Goal: Navigation & Orientation: Find specific page/section

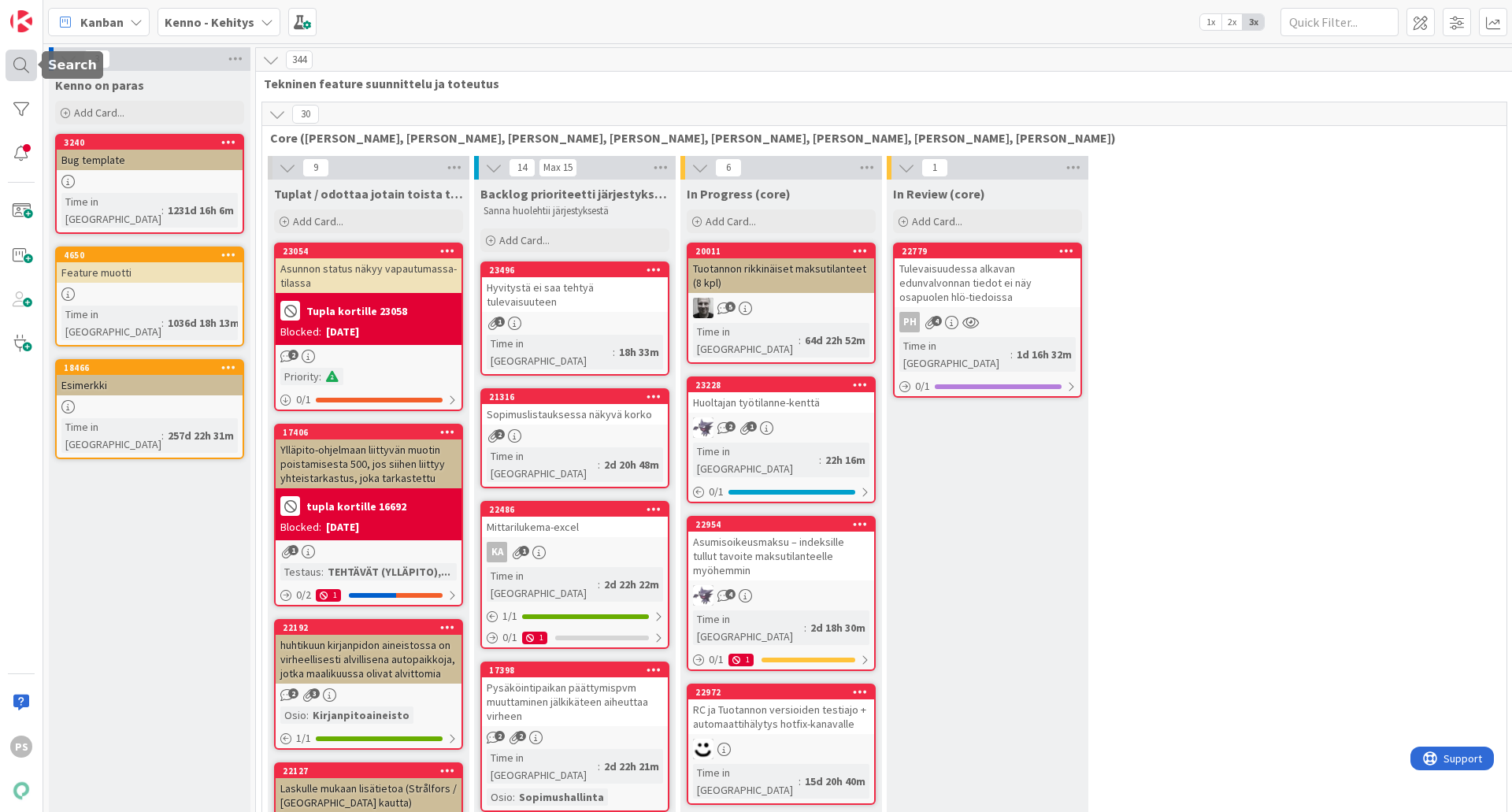
click at [15, 63] on div at bounding box center [22, 66] width 32 height 32
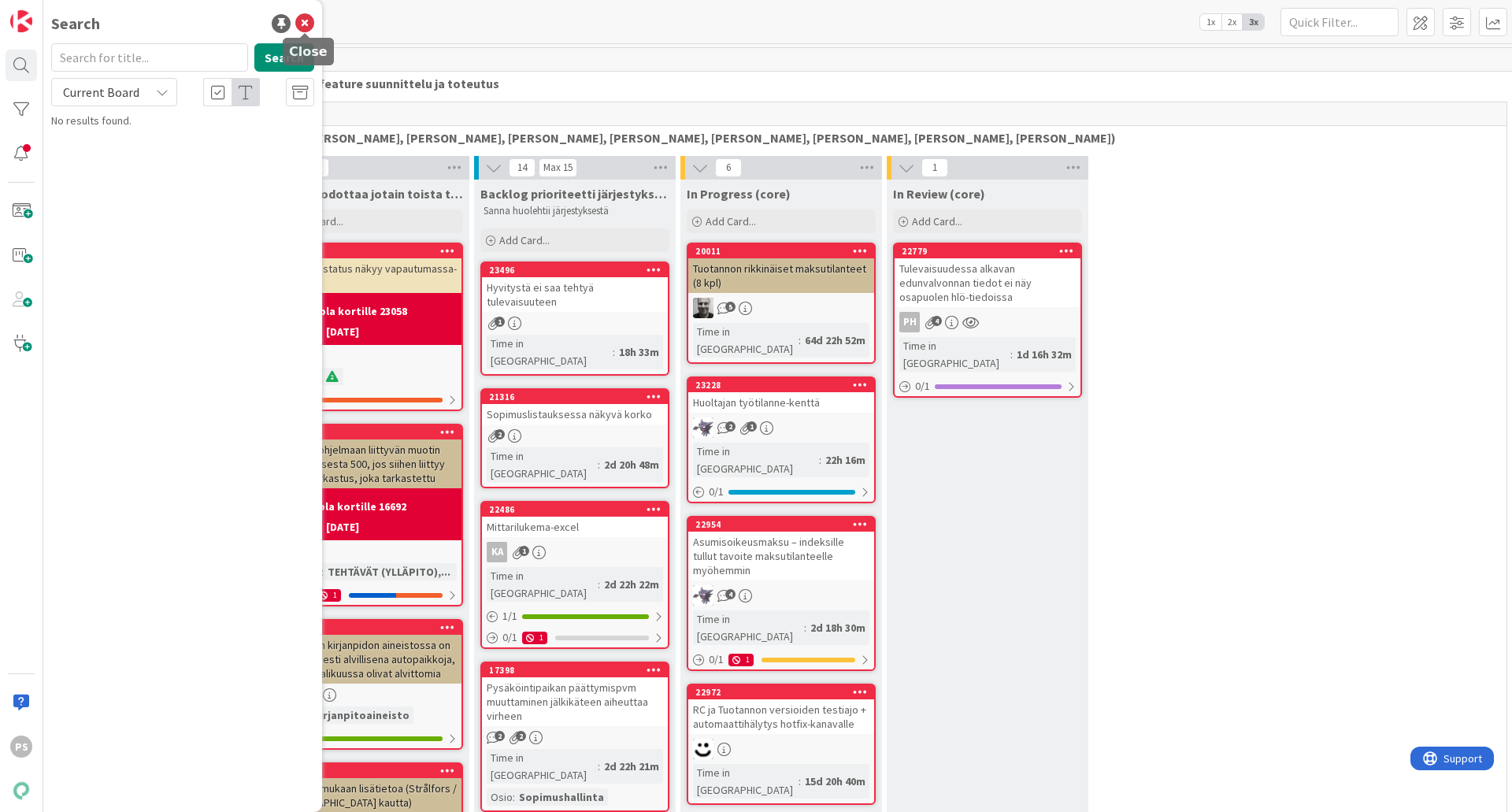
click at [308, 21] on icon at bounding box center [305, 23] width 19 height 19
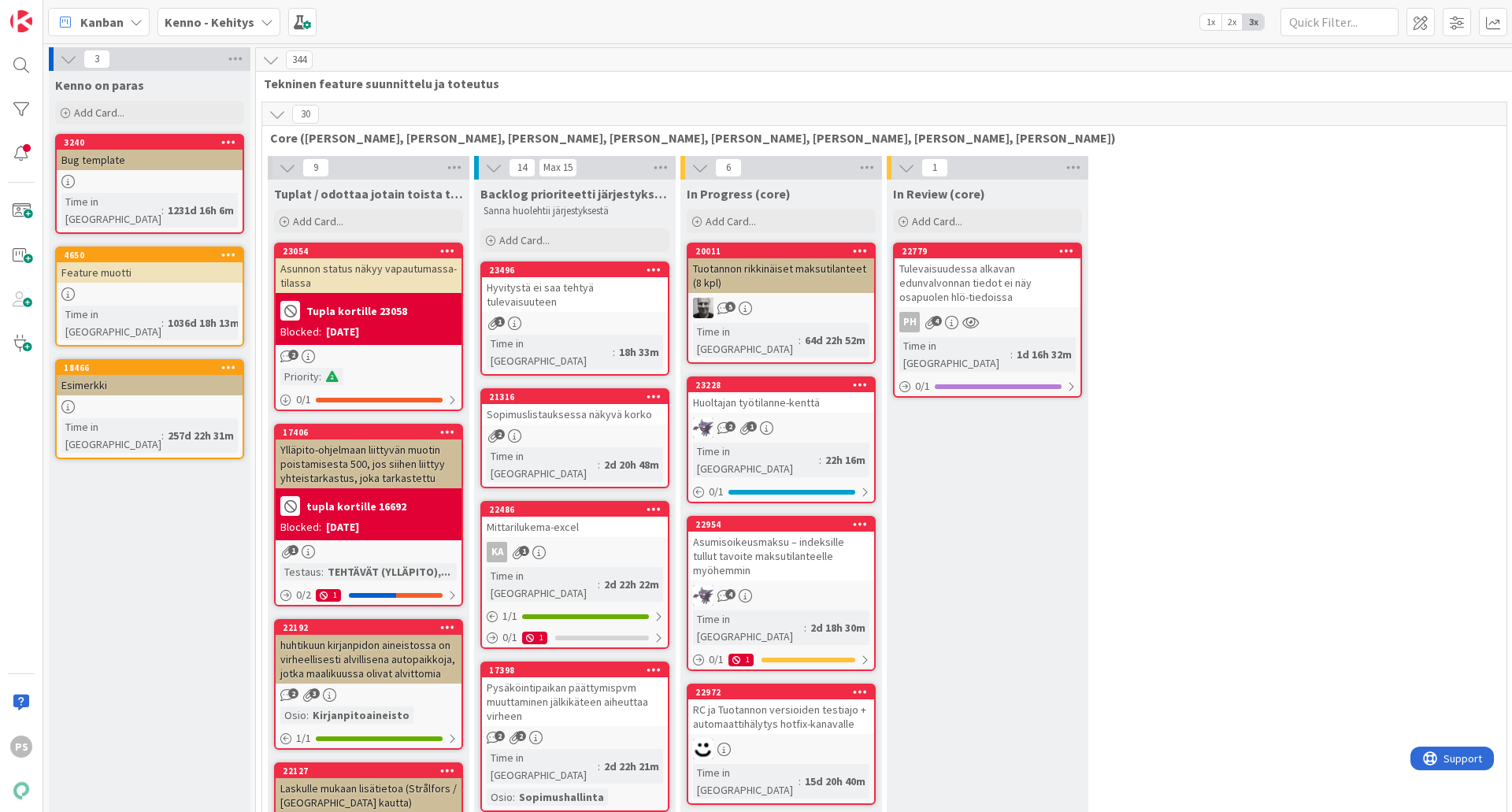
click at [261, 22] on icon at bounding box center [267, 22] width 12 height 12
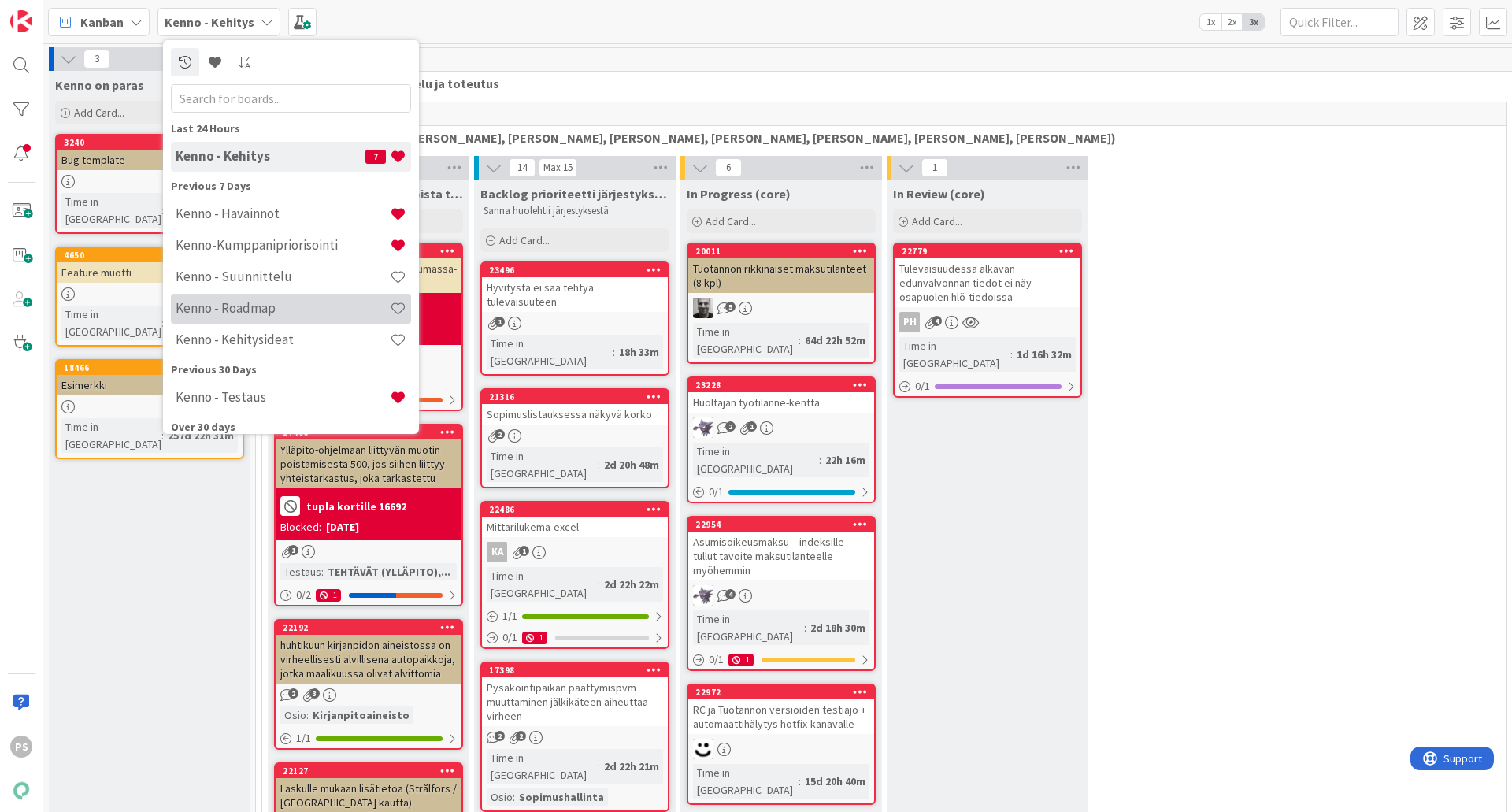
click at [264, 300] on h4 "Kenno - Roadmap" at bounding box center [283, 308] width 214 height 16
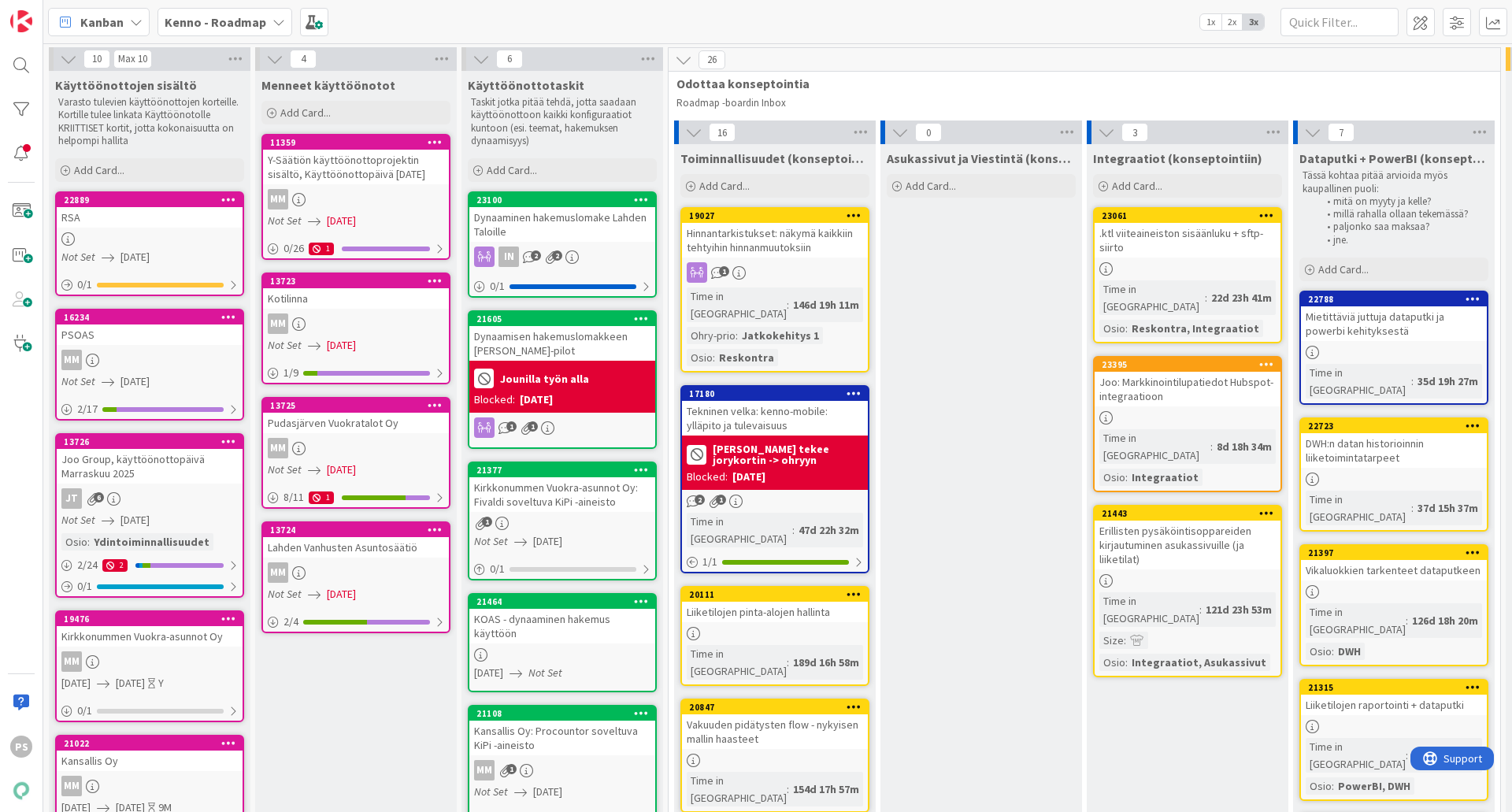
click at [145, 455] on div "Joo Group, käyttöönottopäivä Marraskuu 2025" at bounding box center [149, 466] width 186 height 35
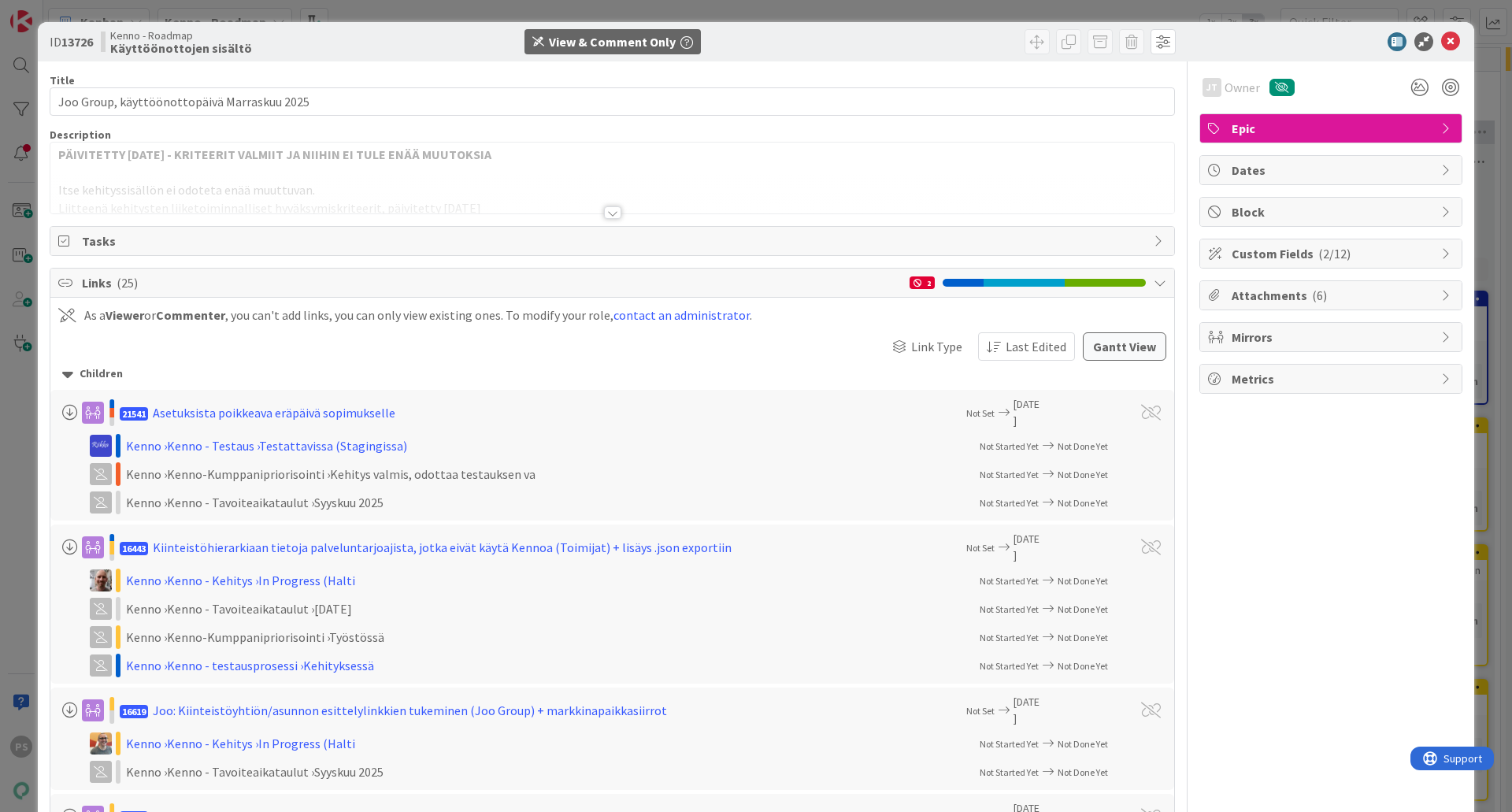
click at [608, 210] on div at bounding box center [612, 212] width 17 height 12
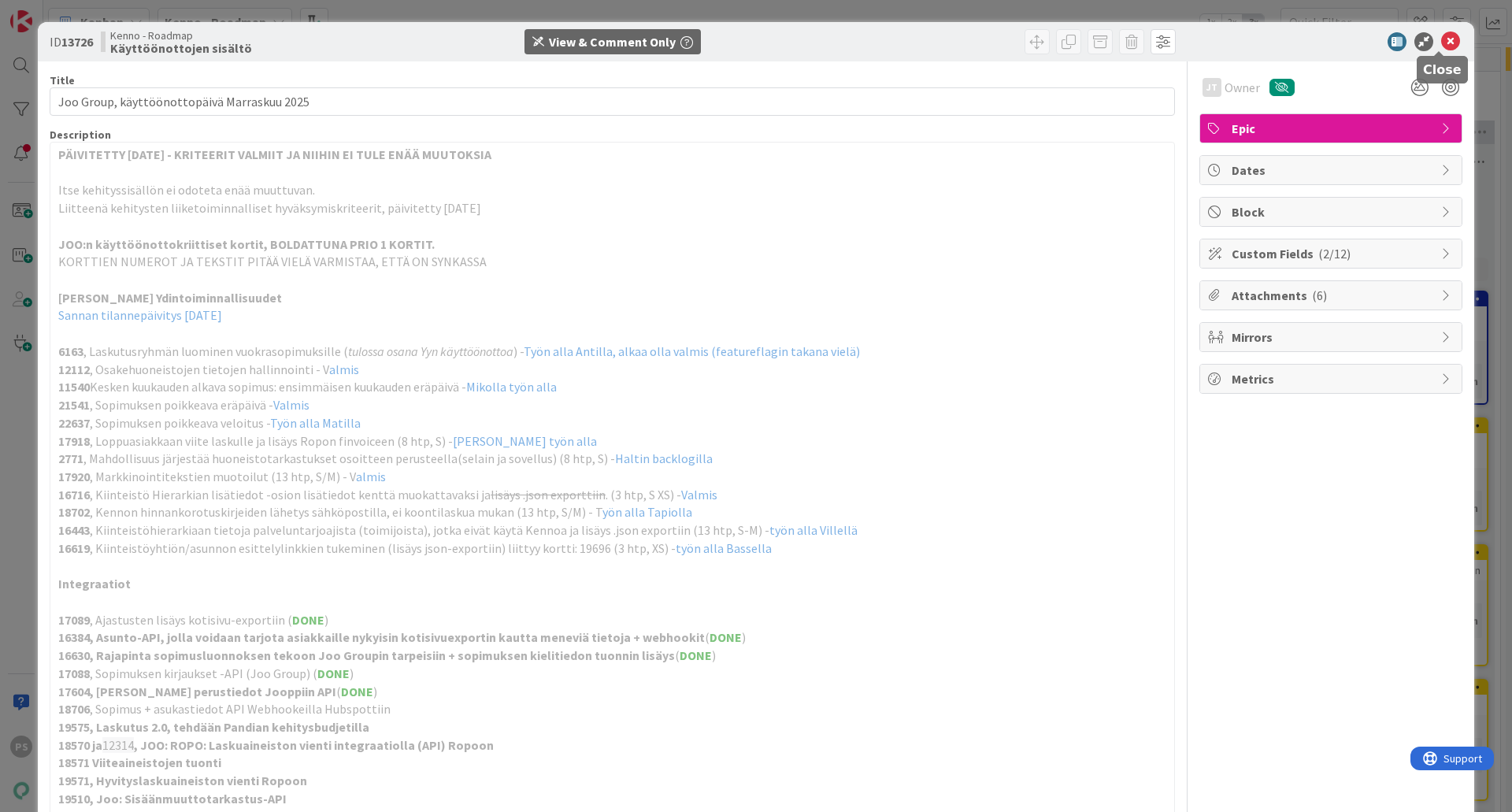
click at [1441, 40] on icon at bounding box center [1450, 41] width 19 height 19
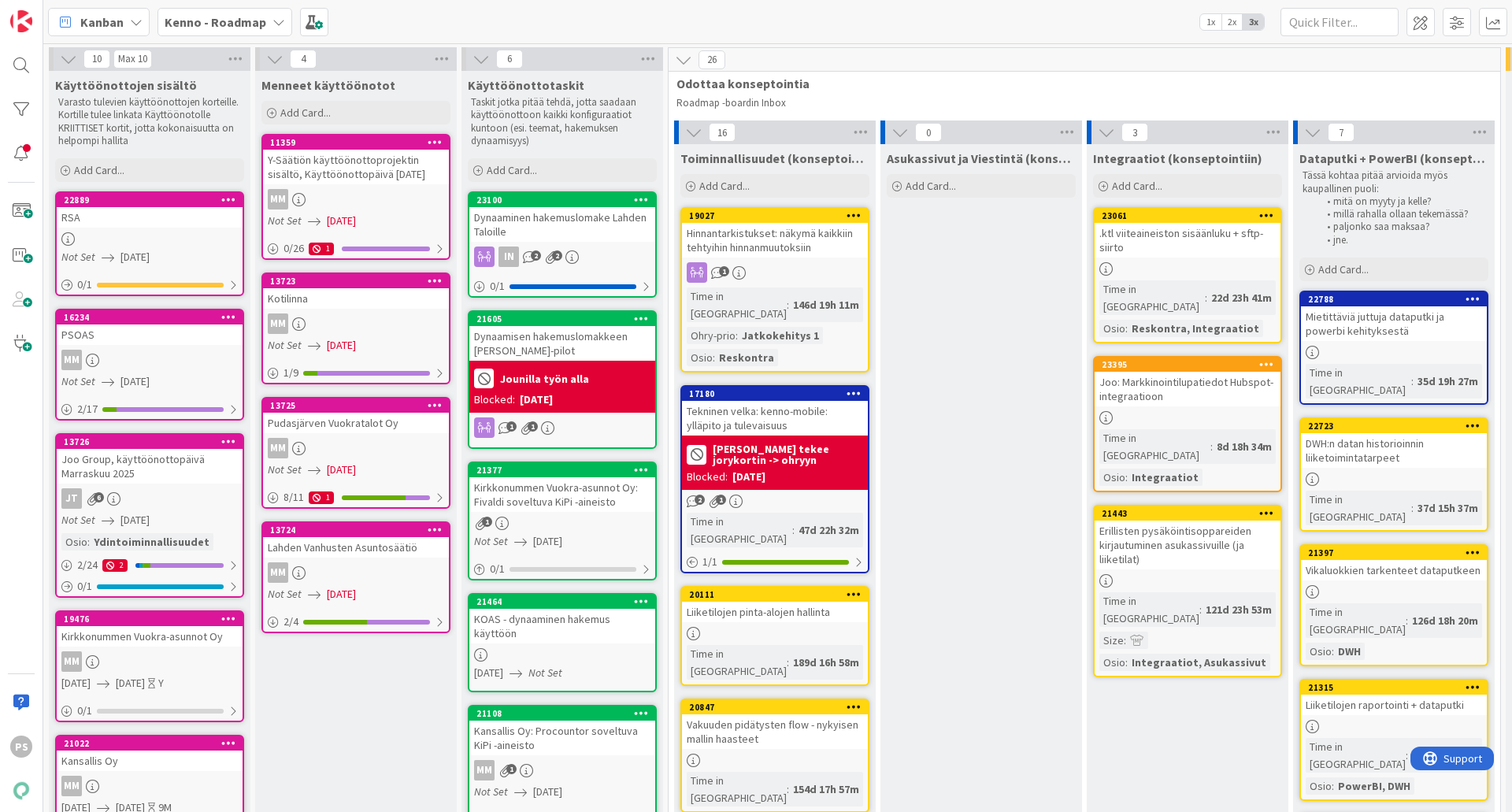
click at [277, 19] on icon at bounding box center [278, 22] width 12 height 12
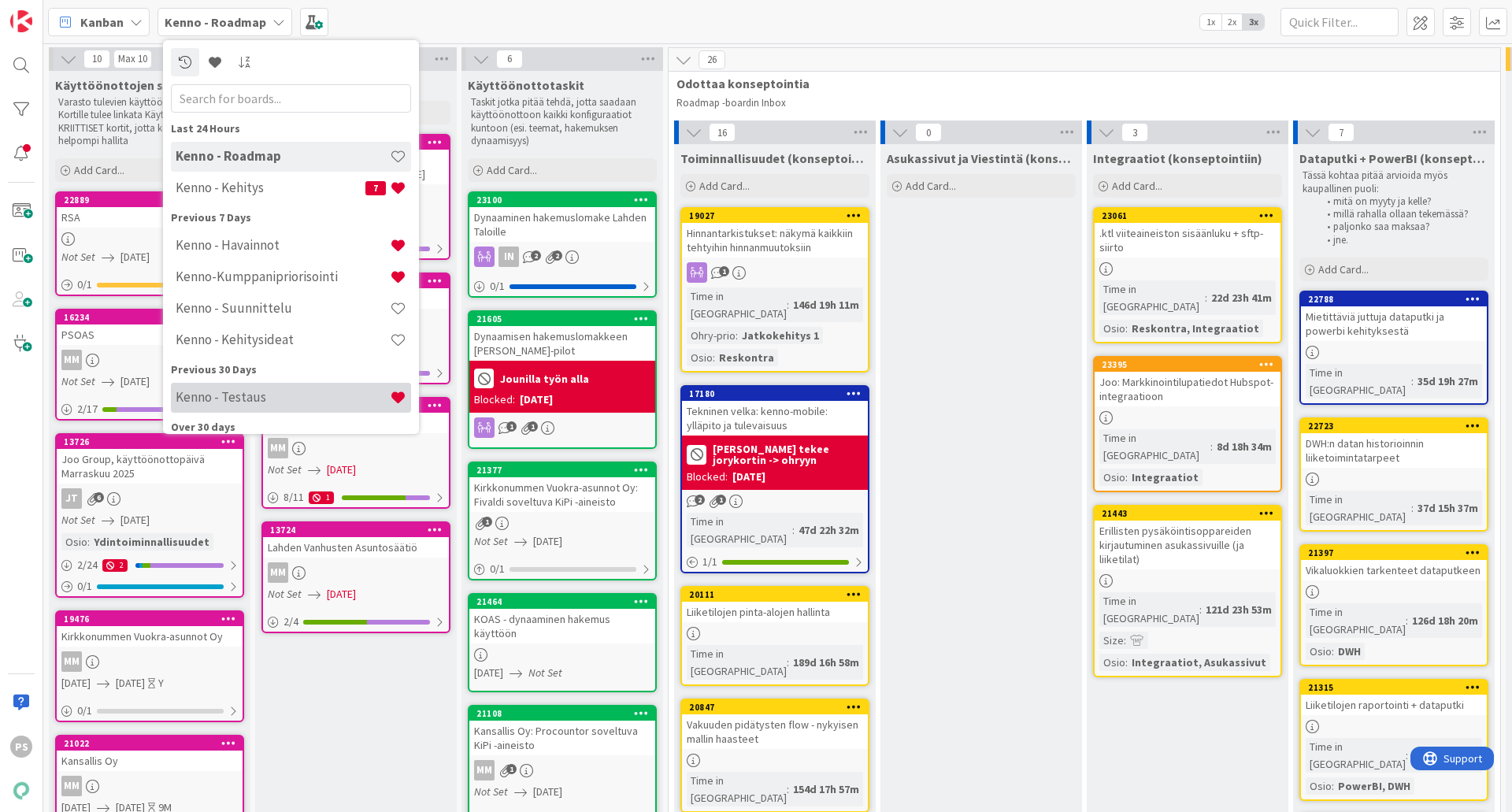
click at [262, 396] on h4 "Kenno - Testaus" at bounding box center [283, 396] width 214 height 16
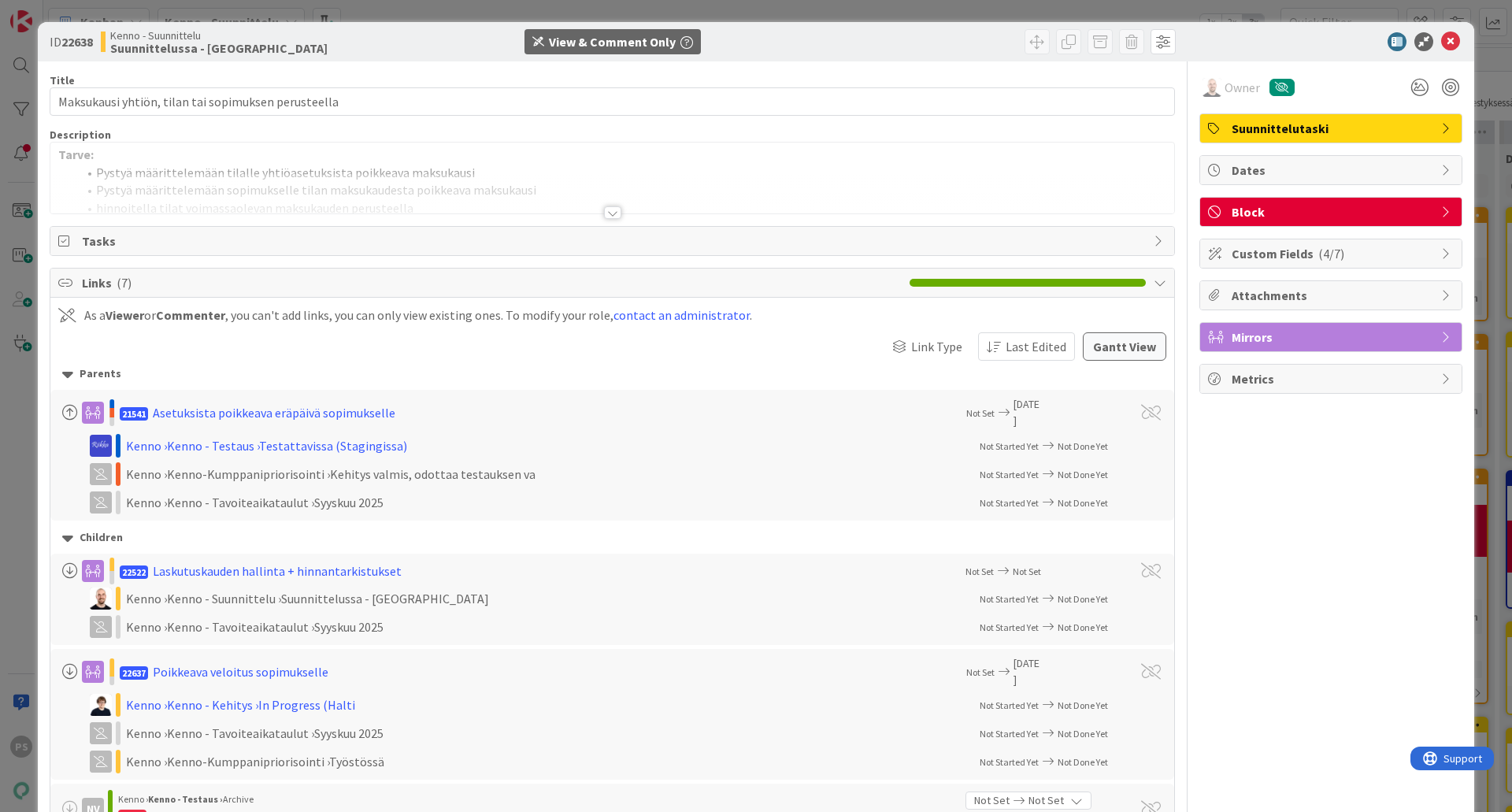
click at [606, 217] on div at bounding box center [612, 212] width 17 height 12
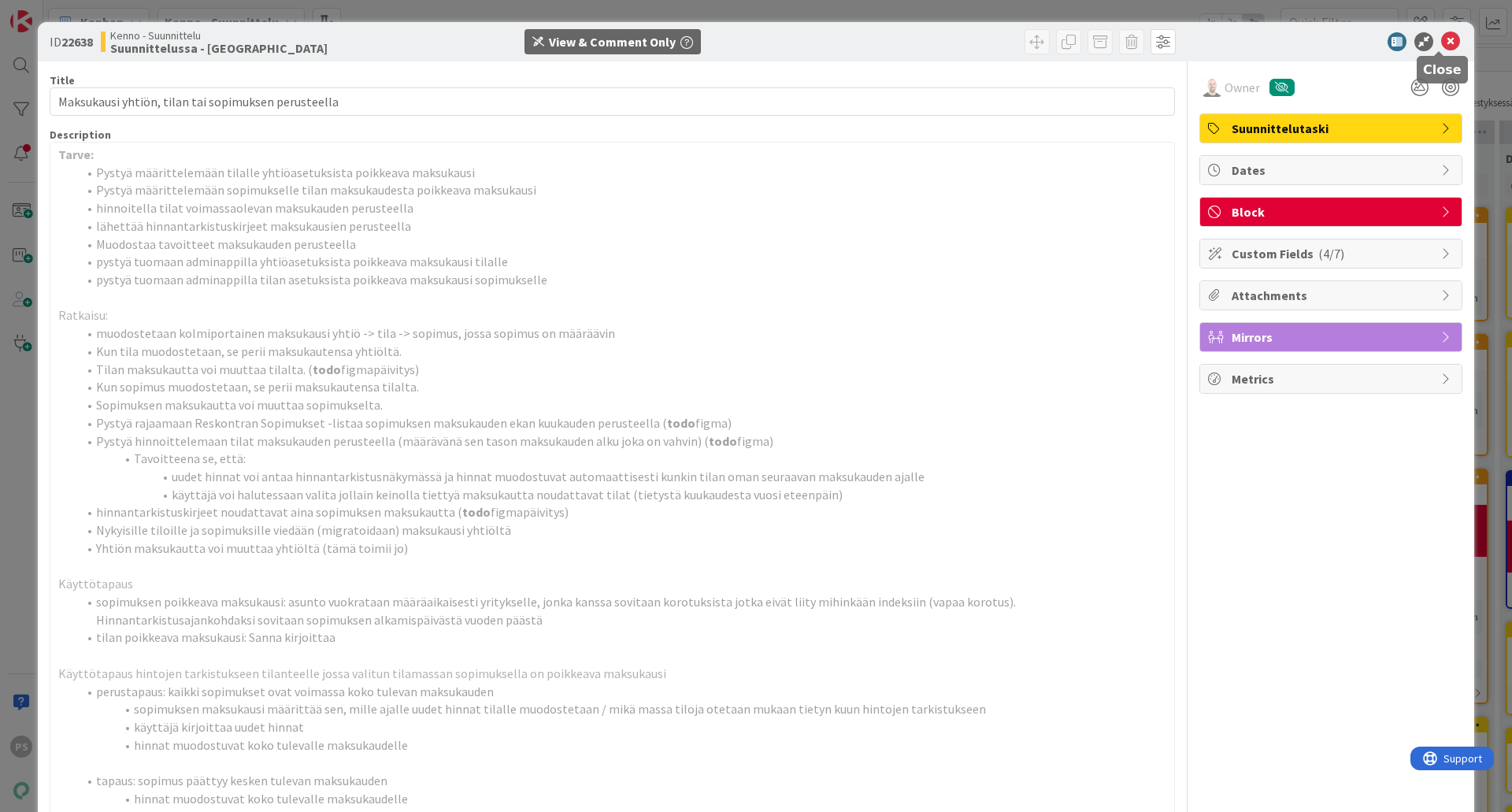
drag, startPoint x: 1438, startPoint y: 37, endPoint x: 1260, endPoint y: 81, distance: 183.4
click at [1441, 37] on icon at bounding box center [1450, 41] width 19 height 19
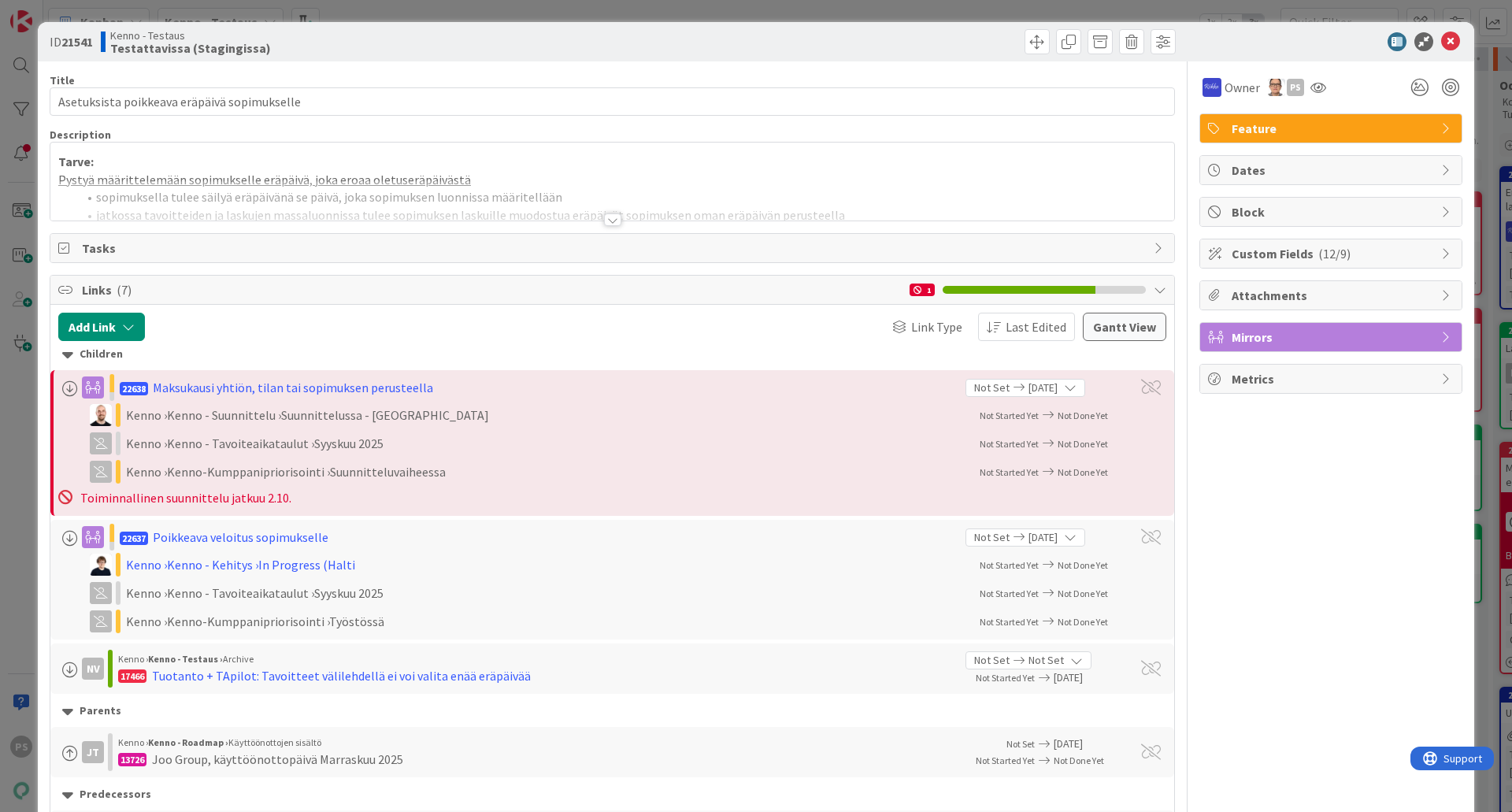
click at [606, 220] on div at bounding box center [612, 219] width 17 height 12
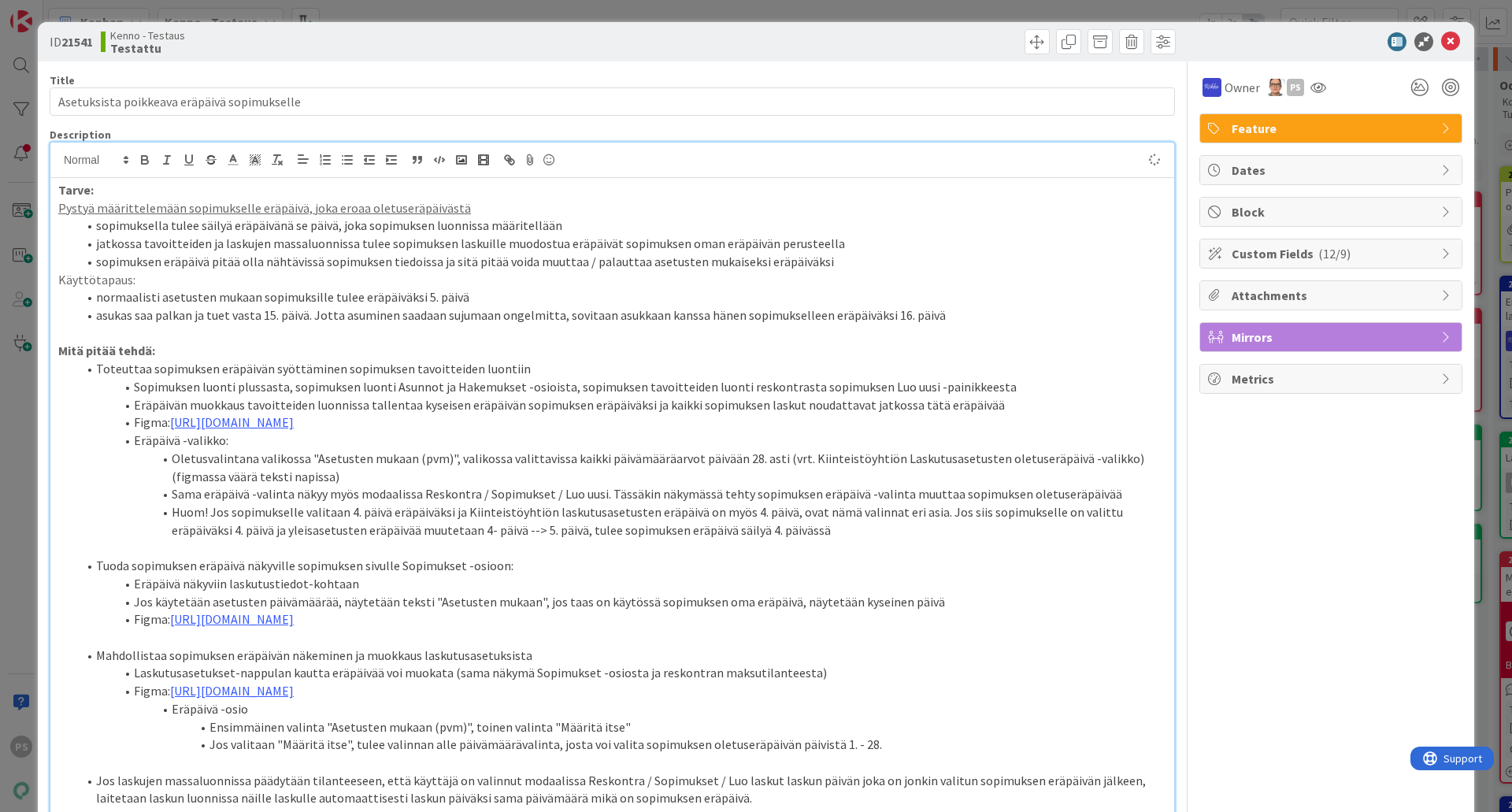
click at [773, 46] on div at bounding box center [896, 41] width 559 height 25
